Goal: Find specific page/section: Find specific page/section

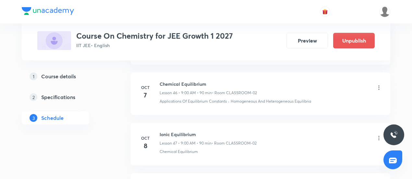
scroll to position [2653, 0]
